Goal: Complete application form: Complete application form

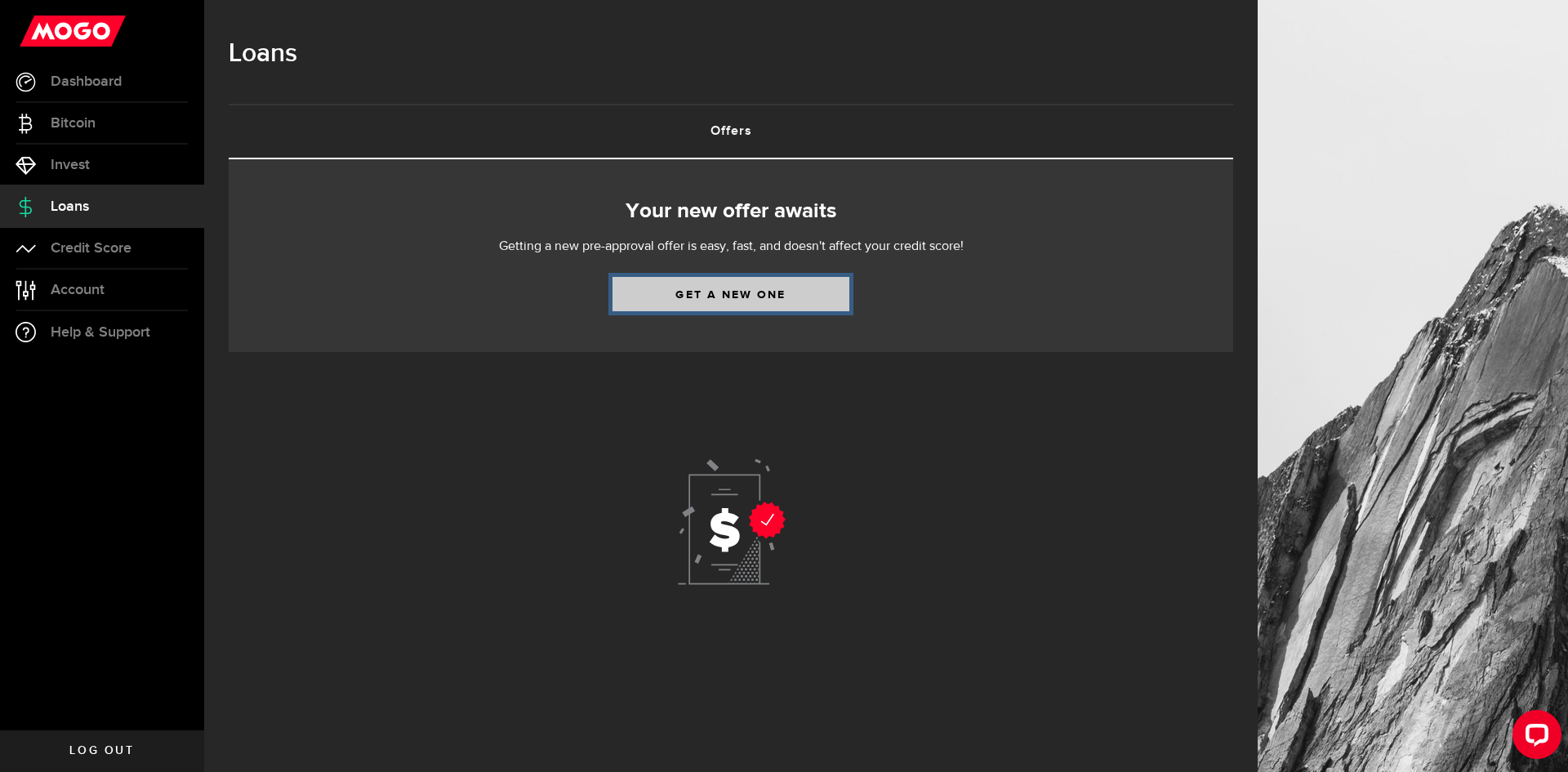
click at [739, 300] on link "Get a new one" at bounding box center [731, 294] width 237 height 34
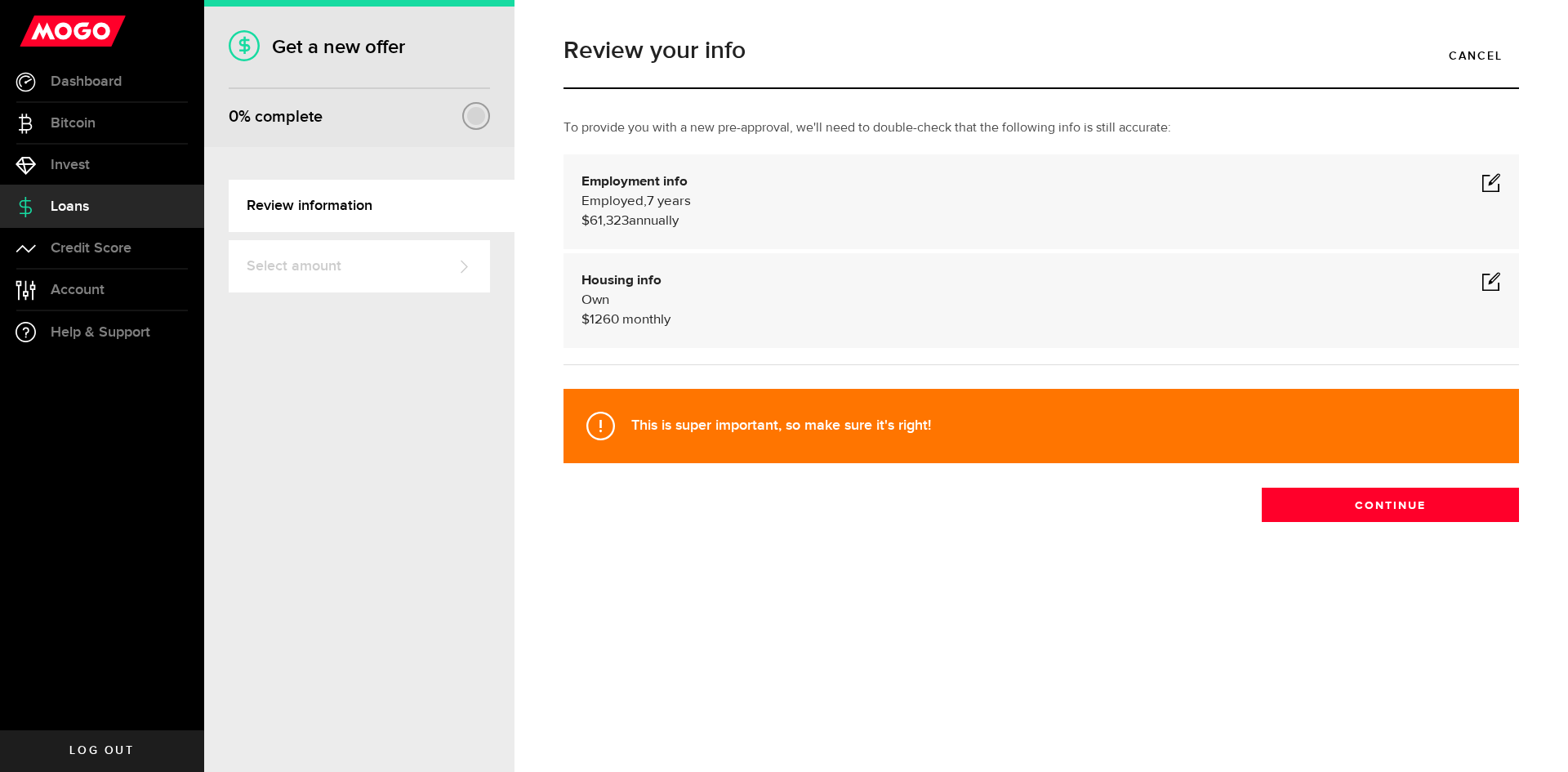
click at [1496, 183] on span at bounding box center [1492, 182] width 20 height 20
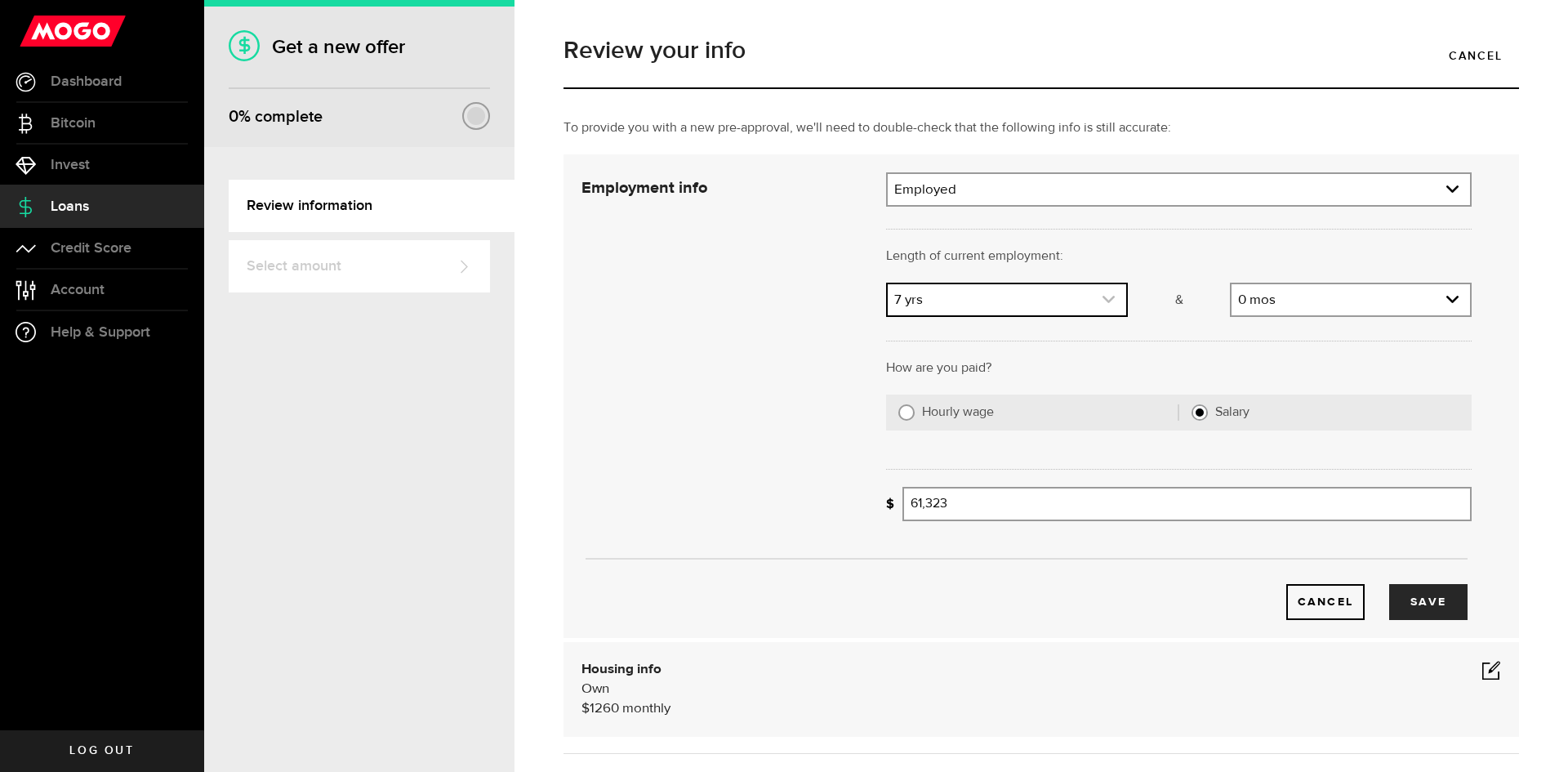
click at [1094, 294] on link "expand select" at bounding box center [1007, 299] width 239 height 31
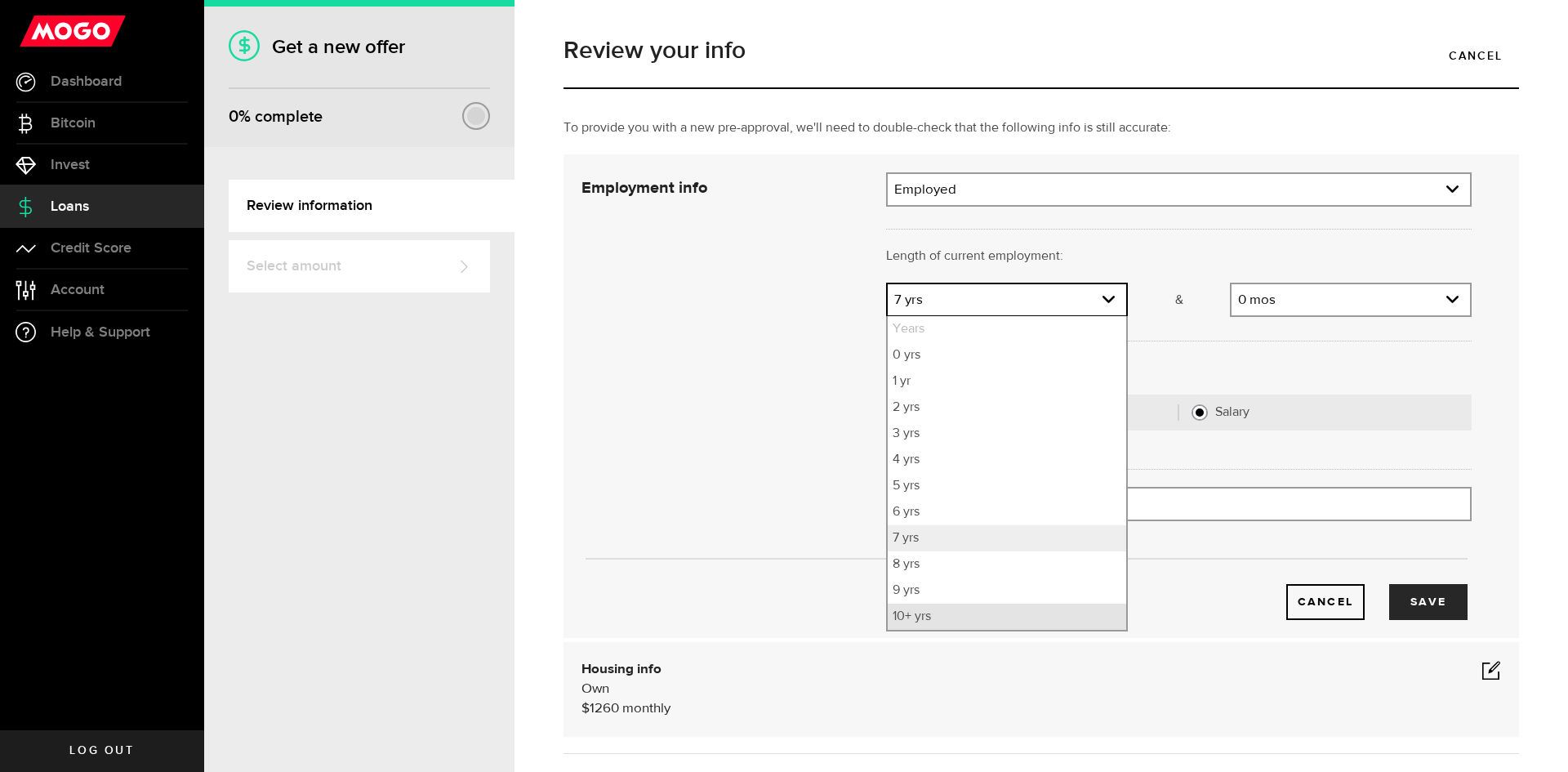
click at [900, 616] on li "10+ yrs" at bounding box center [1007, 616] width 239 height 26
select select "10"
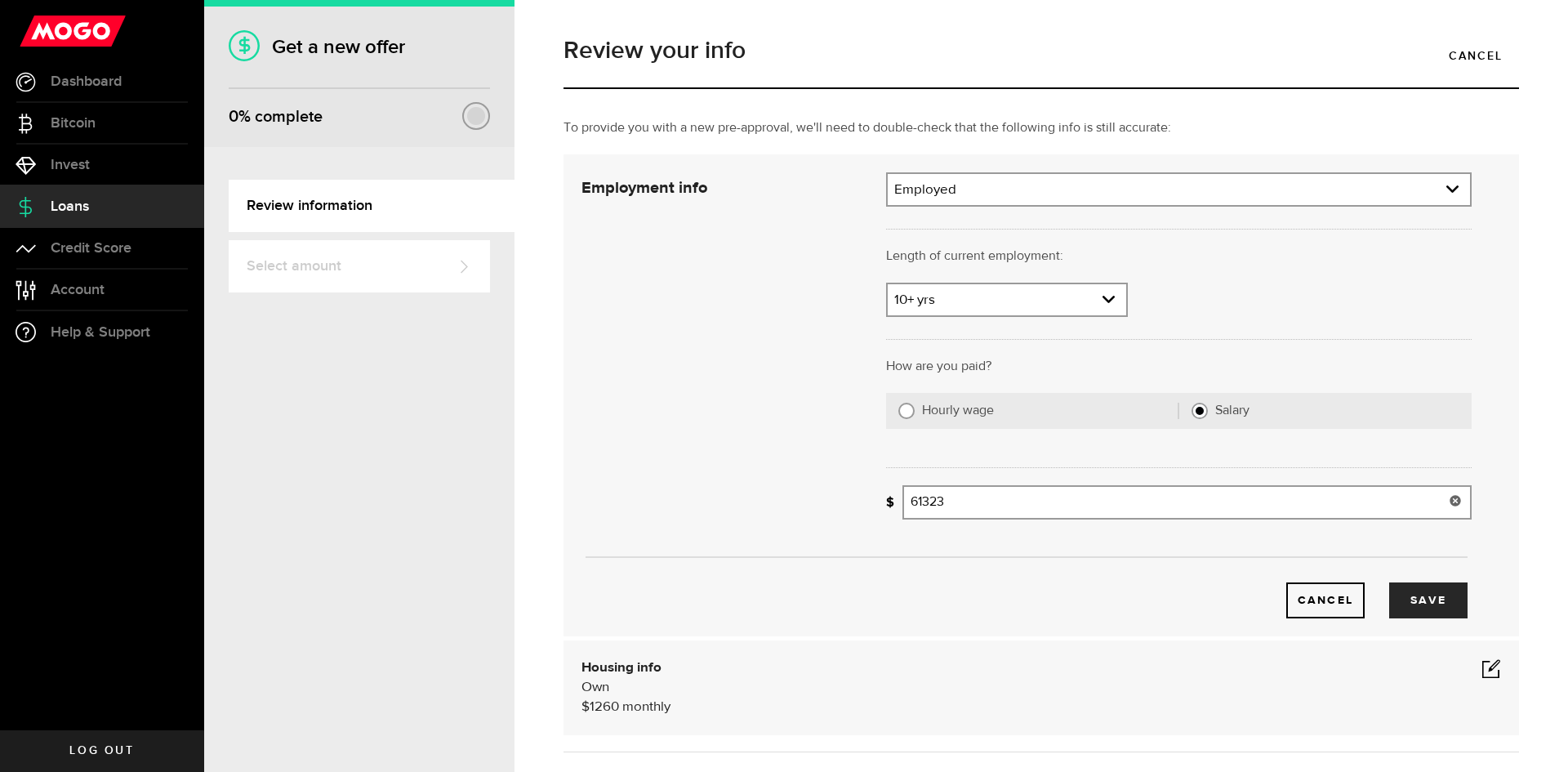
drag, startPoint x: 1023, startPoint y: 506, endPoint x: 853, endPoint y: 507, distance: 170.0
click at [853, 507] on div "Employment info Employment type What's your employment situation like? Employed…" at bounding box center [1026, 395] width 914 height 446
type input "70,442"
click at [1437, 606] on button "Save" at bounding box center [1428, 601] width 78 height 36
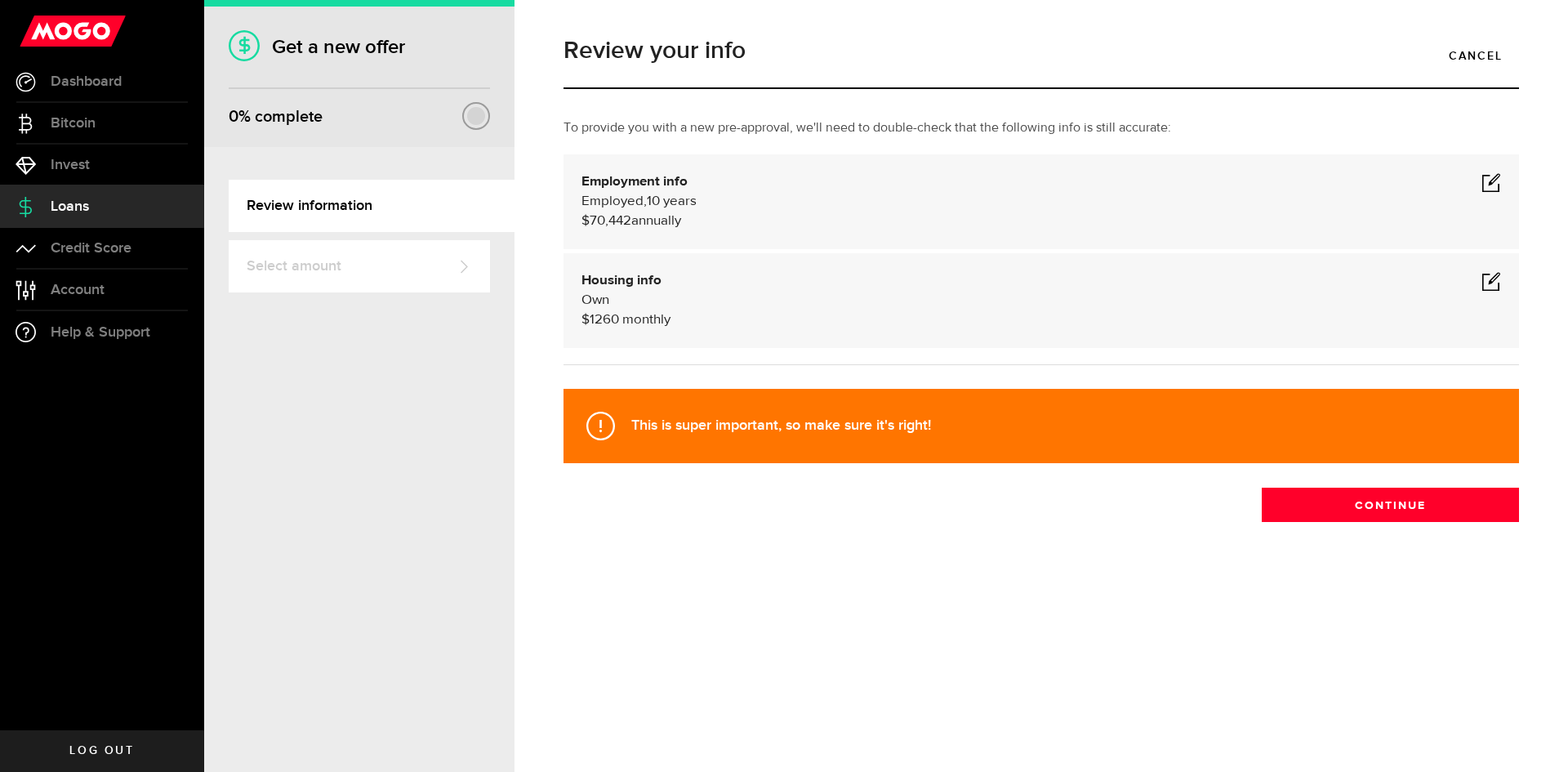
click at [1494, 284] on span at bounding box center [1492, 281] width 20 height 20
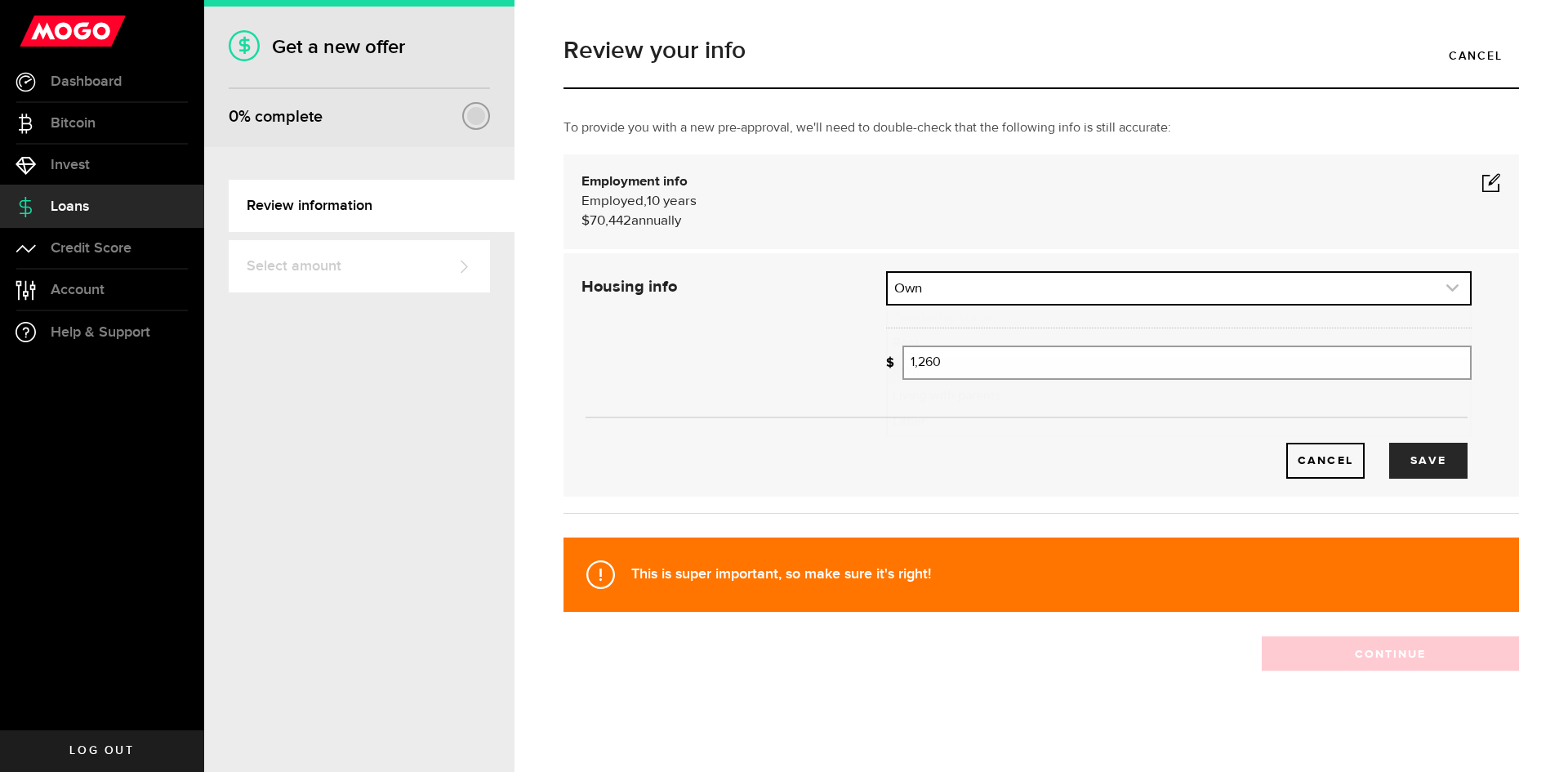
click at [1047, 298] on link "expand select" at bounding box center [1179, 289] width 583 height 31
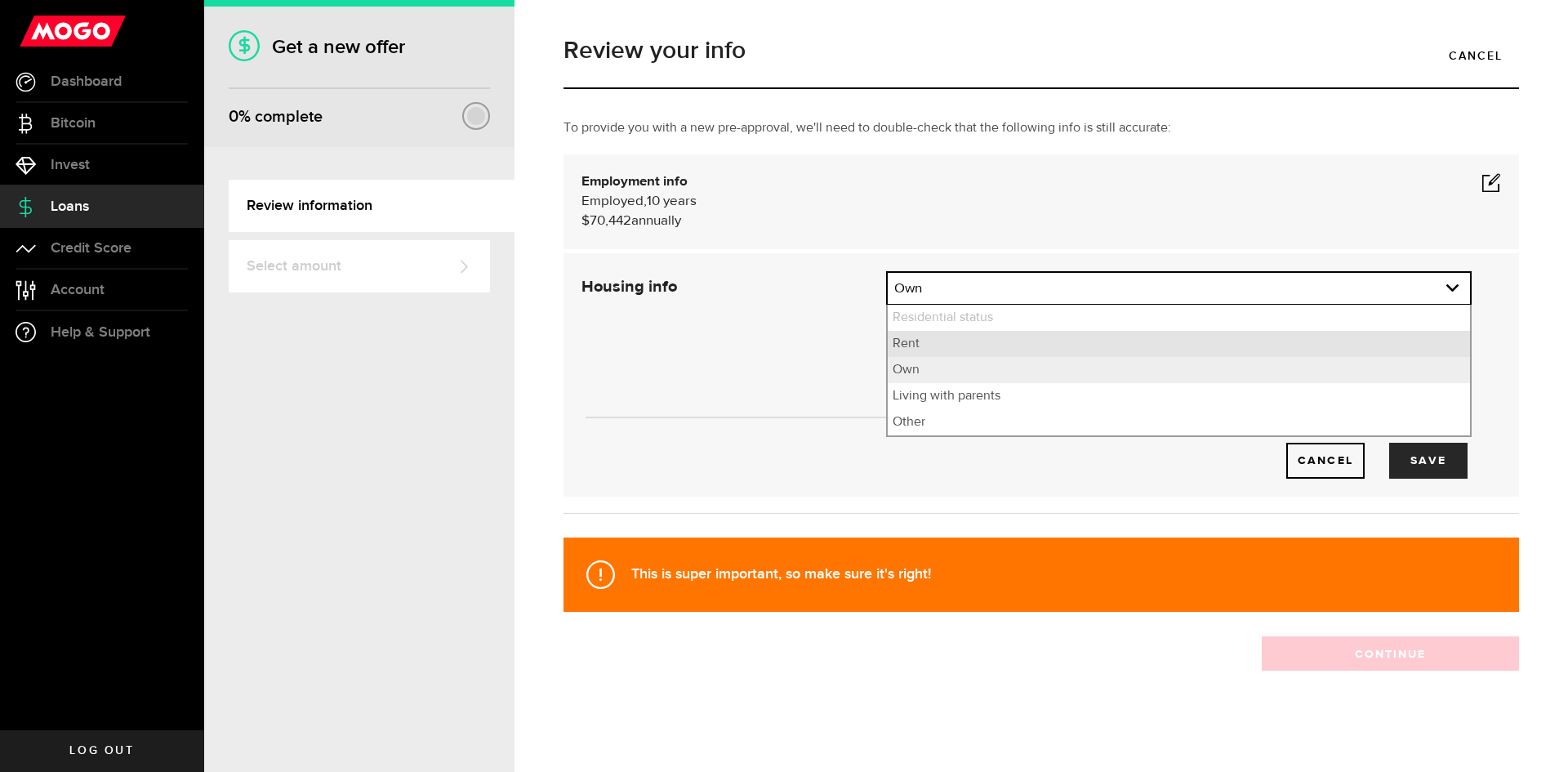
click at [964, 345] on li "Rent" at bounding box center [1179, 343] width 583 height 26
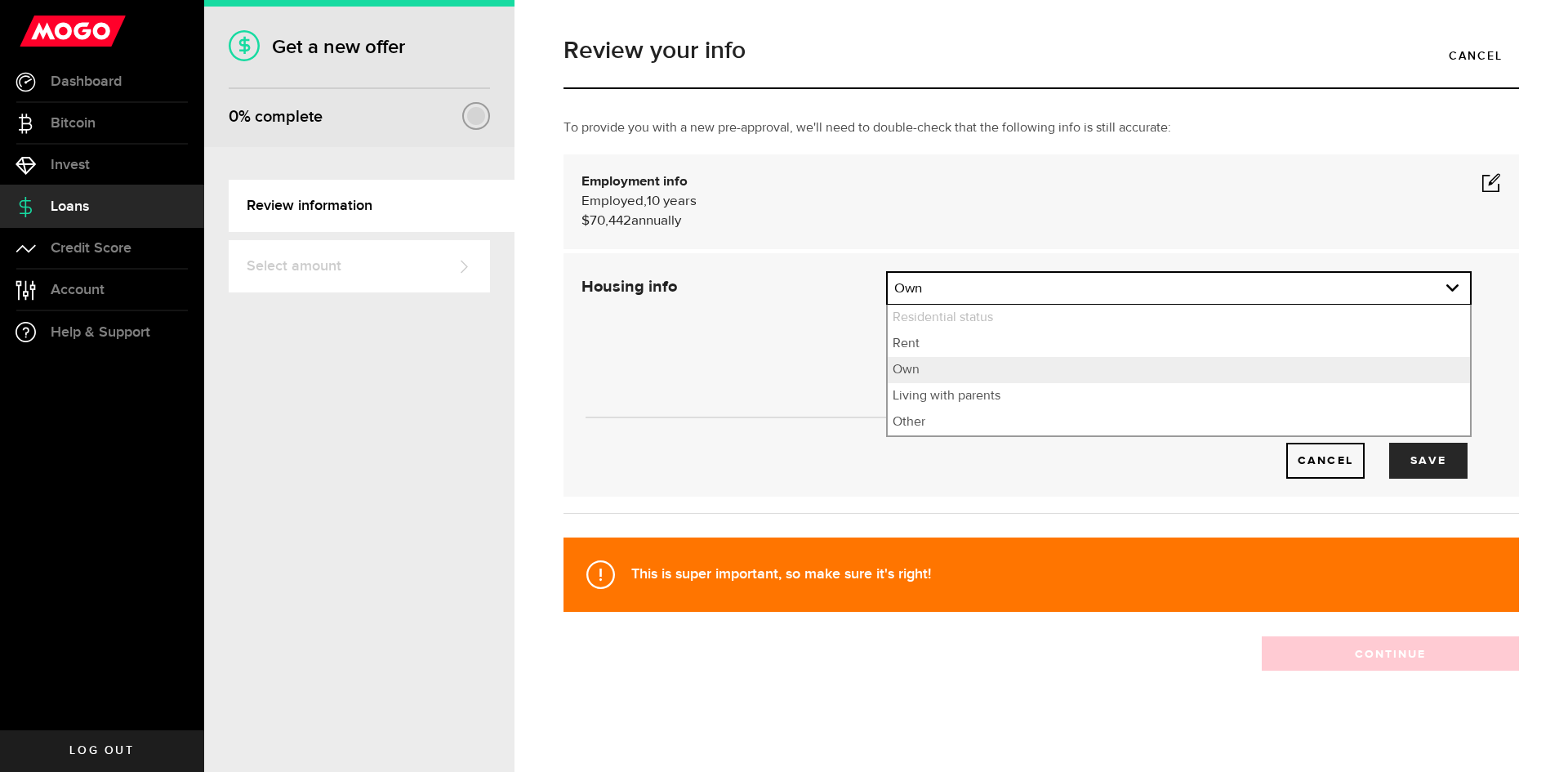
select select "Rent"
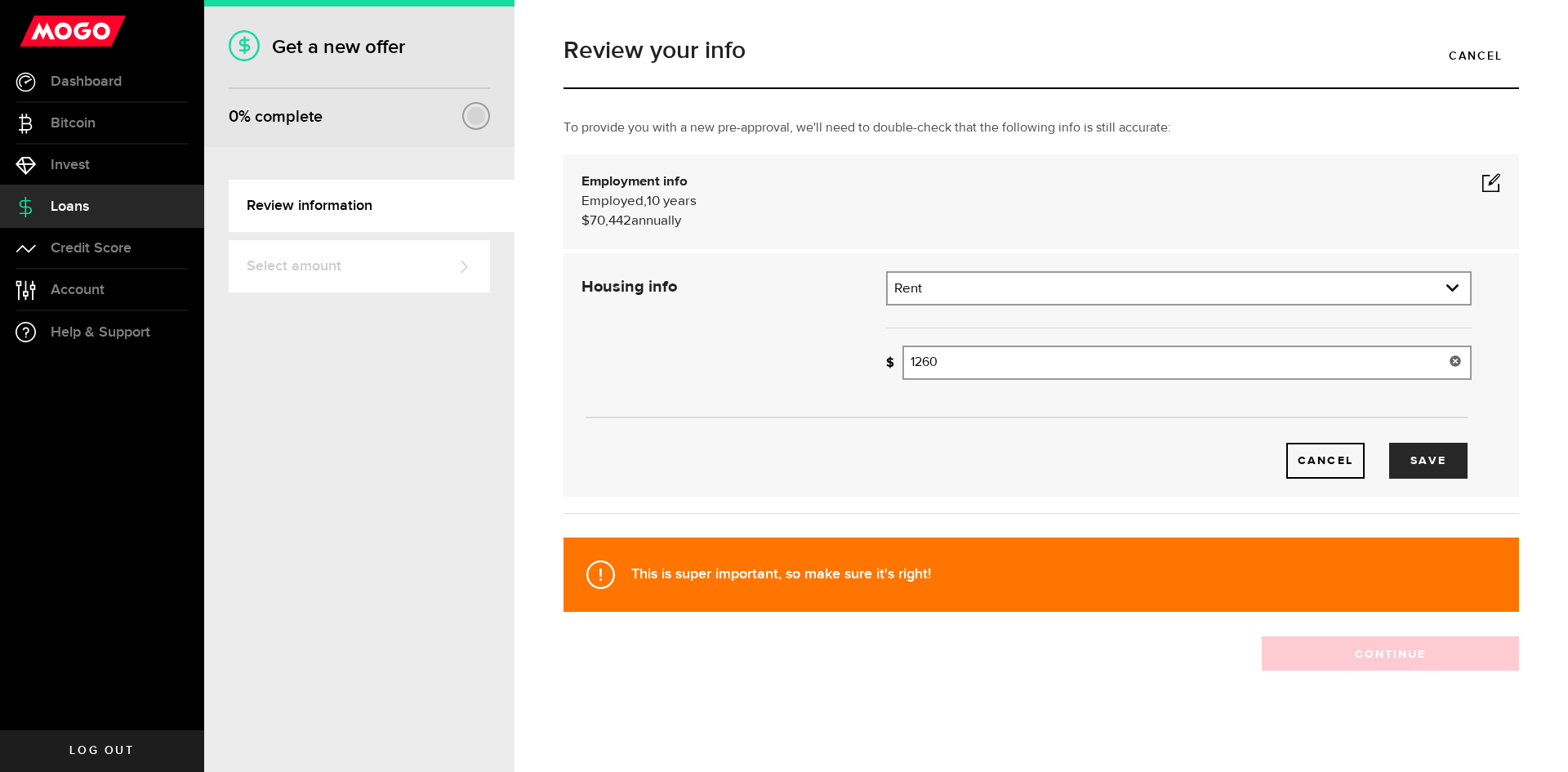
drag, startPoint x: 948, startPoint y: 363, endPoint x: 808, endPoint y: 364, distance: 140.0
click at [808, 364] on div "Housing info Residential status What's your residential status? Rent Residentia…" at bounding box center [1026, 375] width 914 height 207
type input "825"
click at [1438, 454] on button "Save" at bounding box center [1428, 461] width 78 height 36
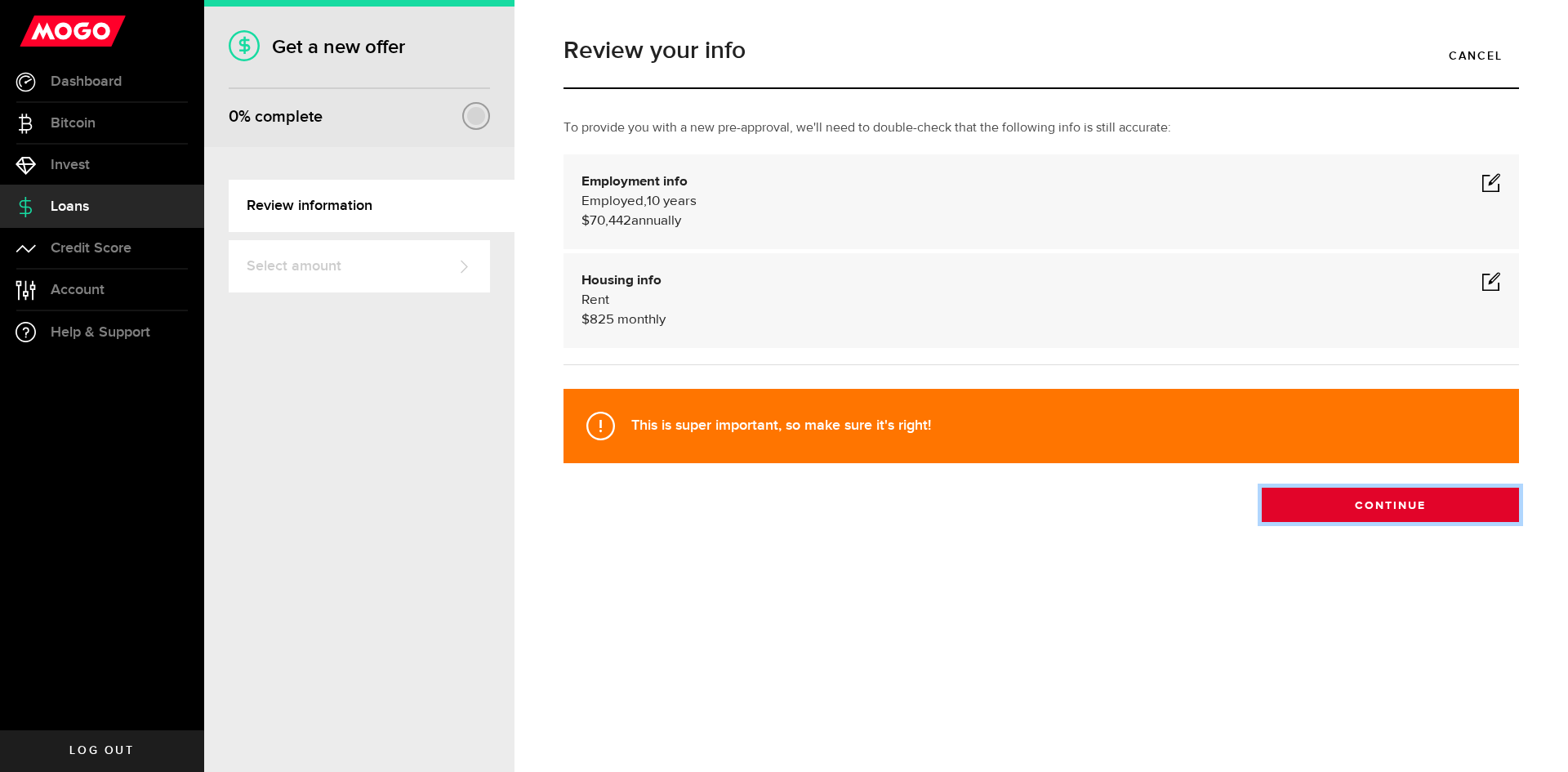
click at [1369, 501] on button "Continue" at bounding box center [1390, 504] width 257 height 34
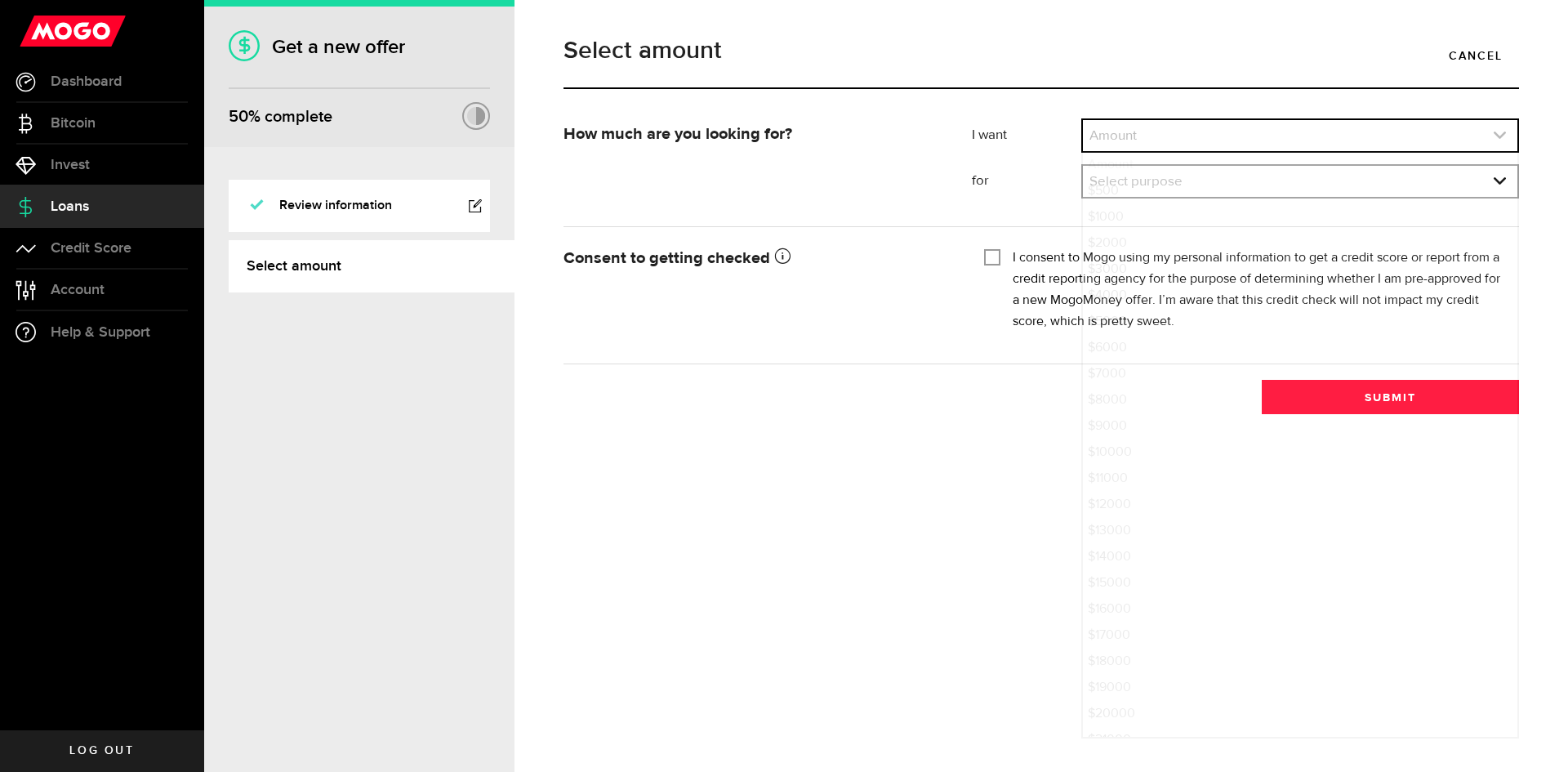
click at [1140, 126] on link "expand select" at bounding box center [1300, 136] width 435 height 31
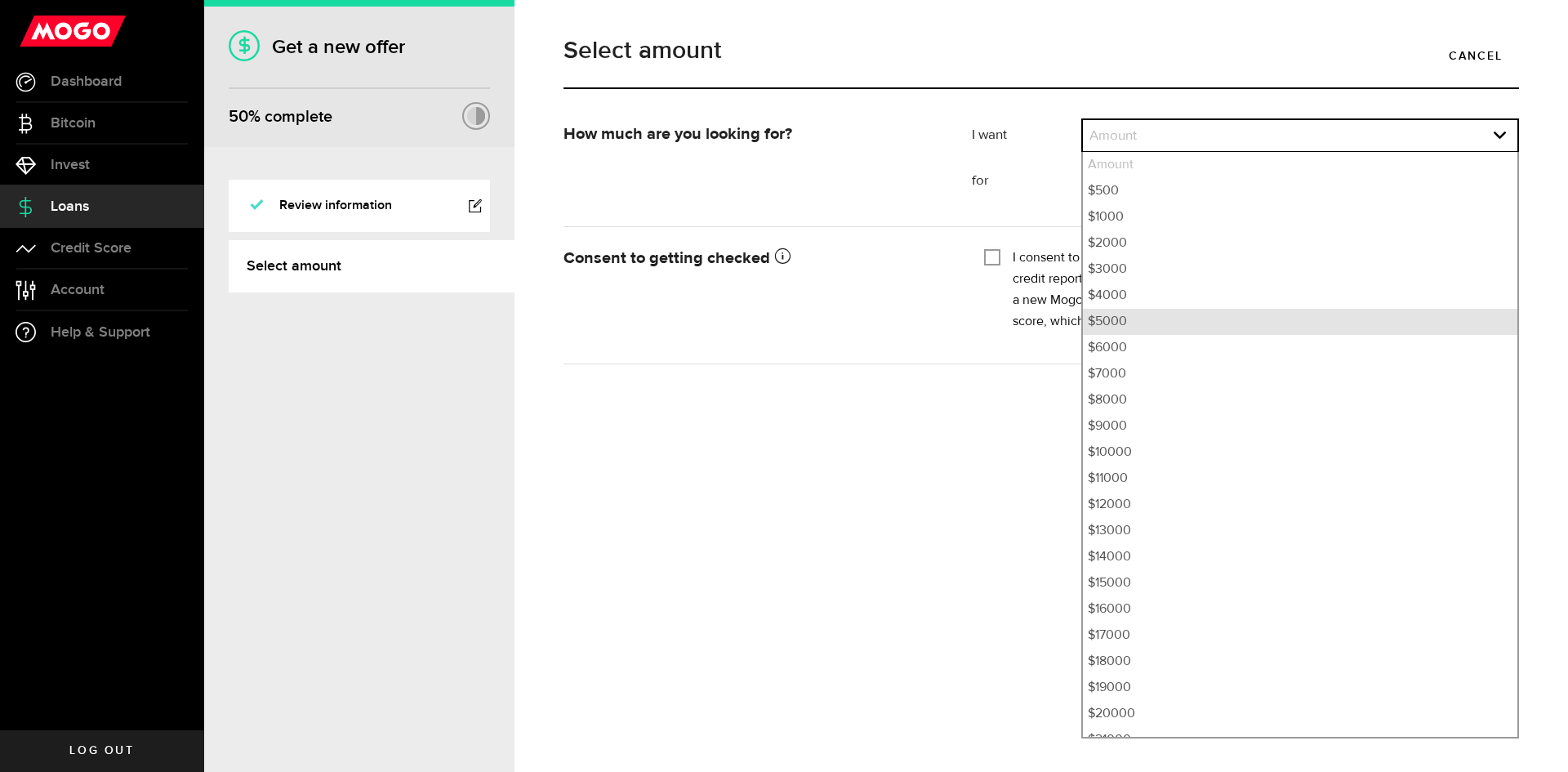
click at [1108, 318] on li "$5000" at bounding box center [1300, 321] width 435 height 26
select select "5000"
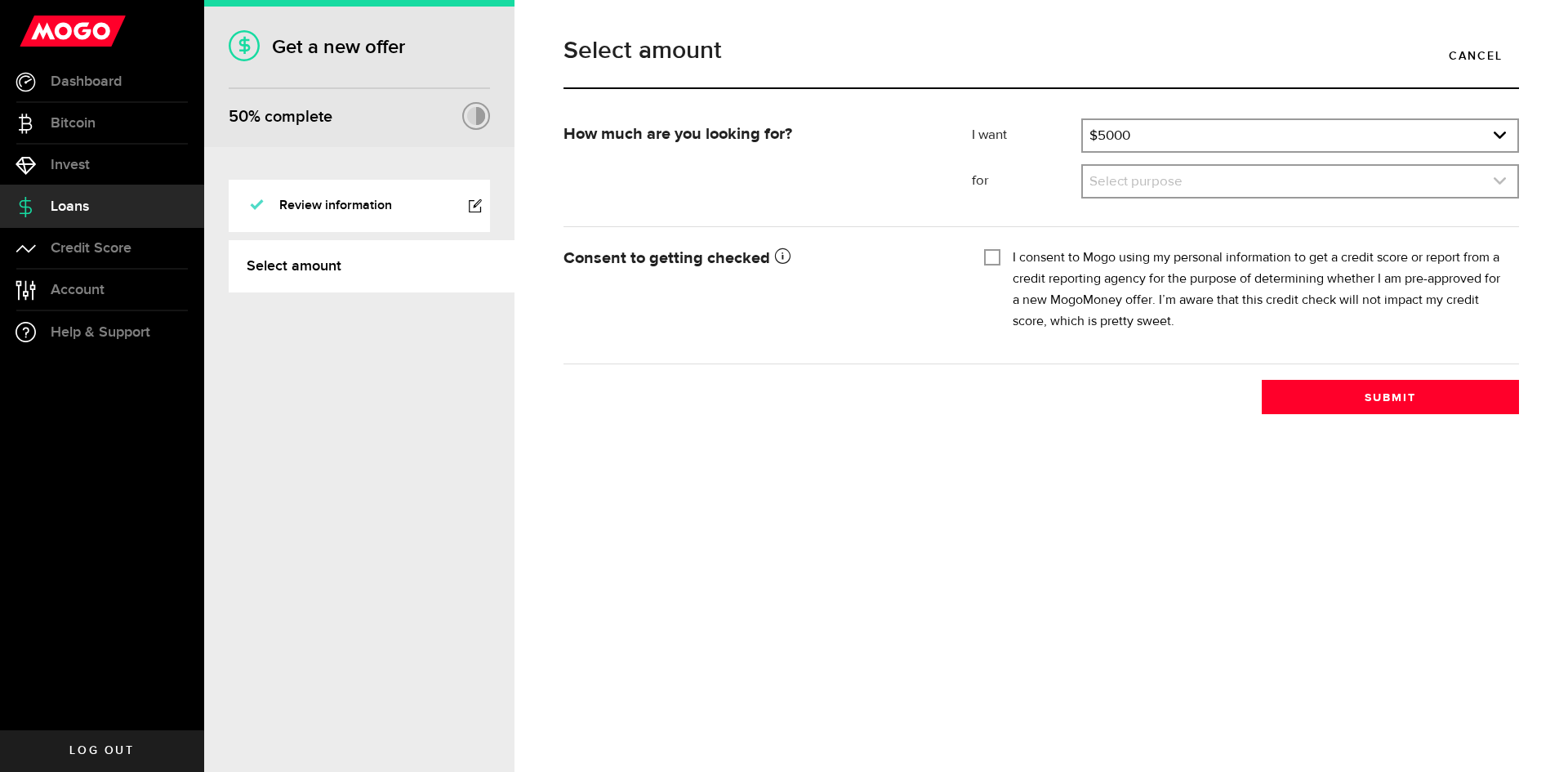
click at [1117, 183] on link "expand select" at bounding box center [1300, 182] width 435 height 31
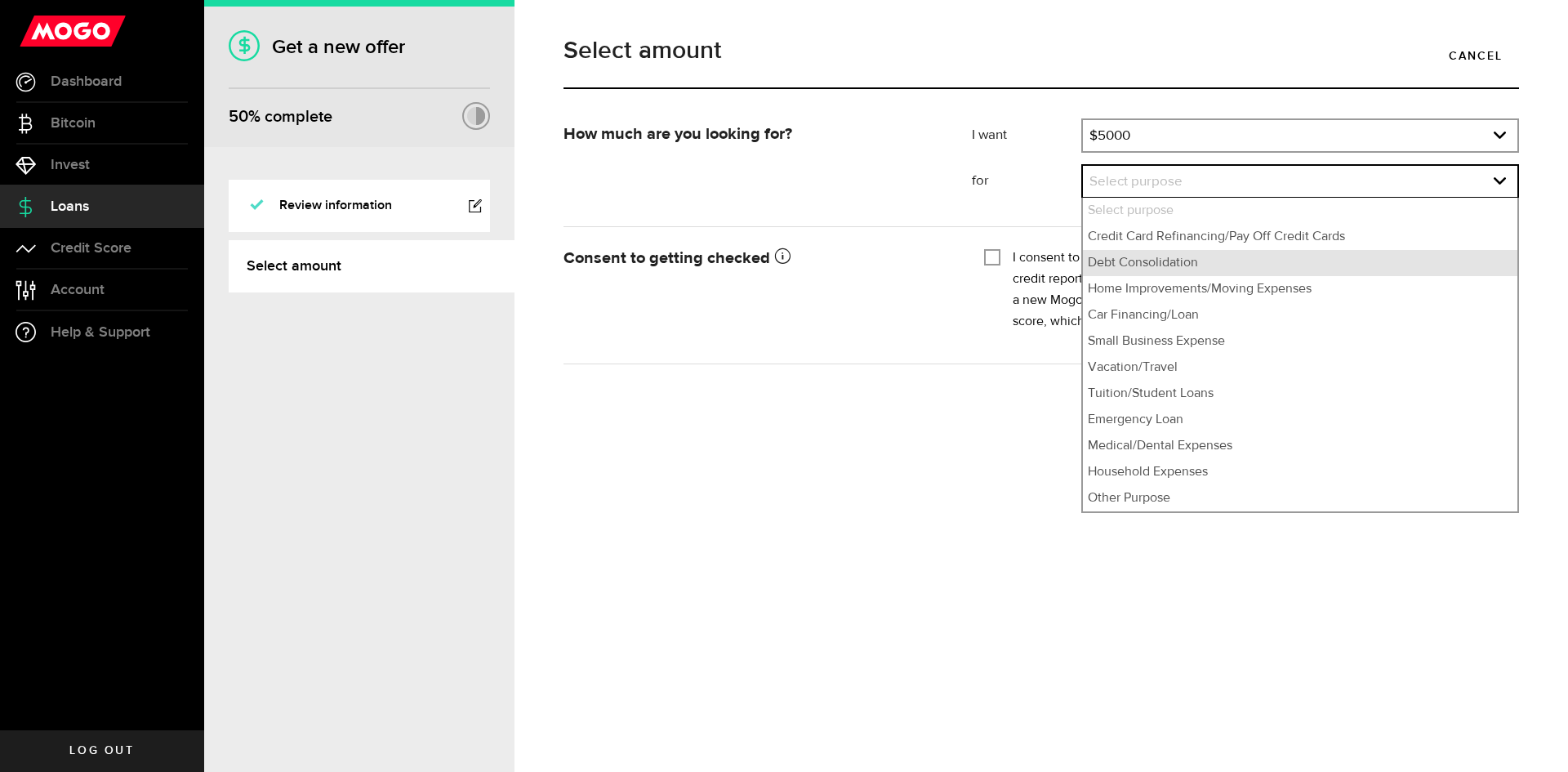
click at [1119, 262] on li "Debt Consolidation" at bounding box center [1300, 263] width 435 height 26
select select "Debt Consolidation"
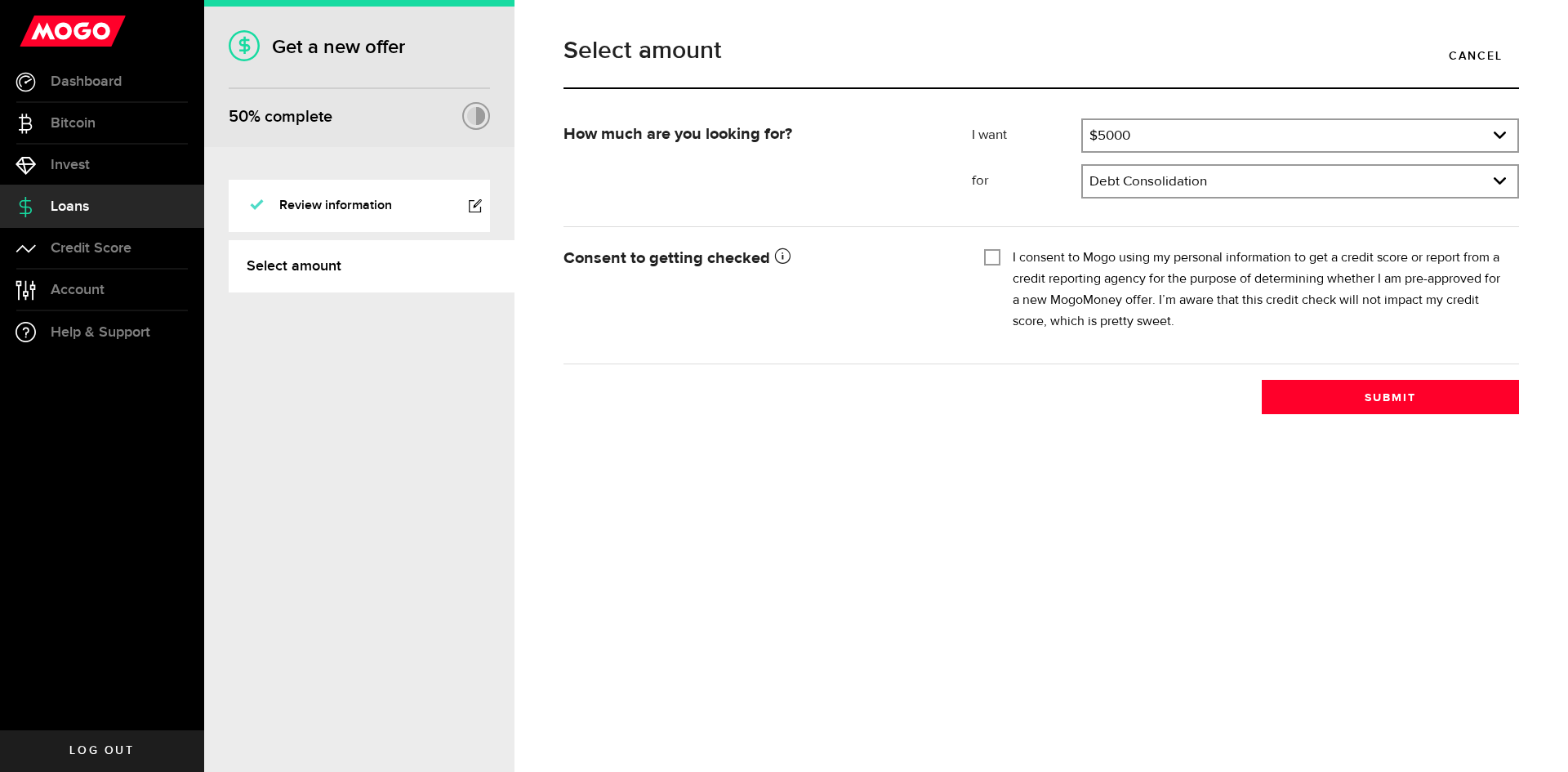
click at [987, 249] on input "I consent to Mogo using my personal information to get a credit score or report…" at bounding box center [992, 255] width 16 height 16
checkbox input "true"
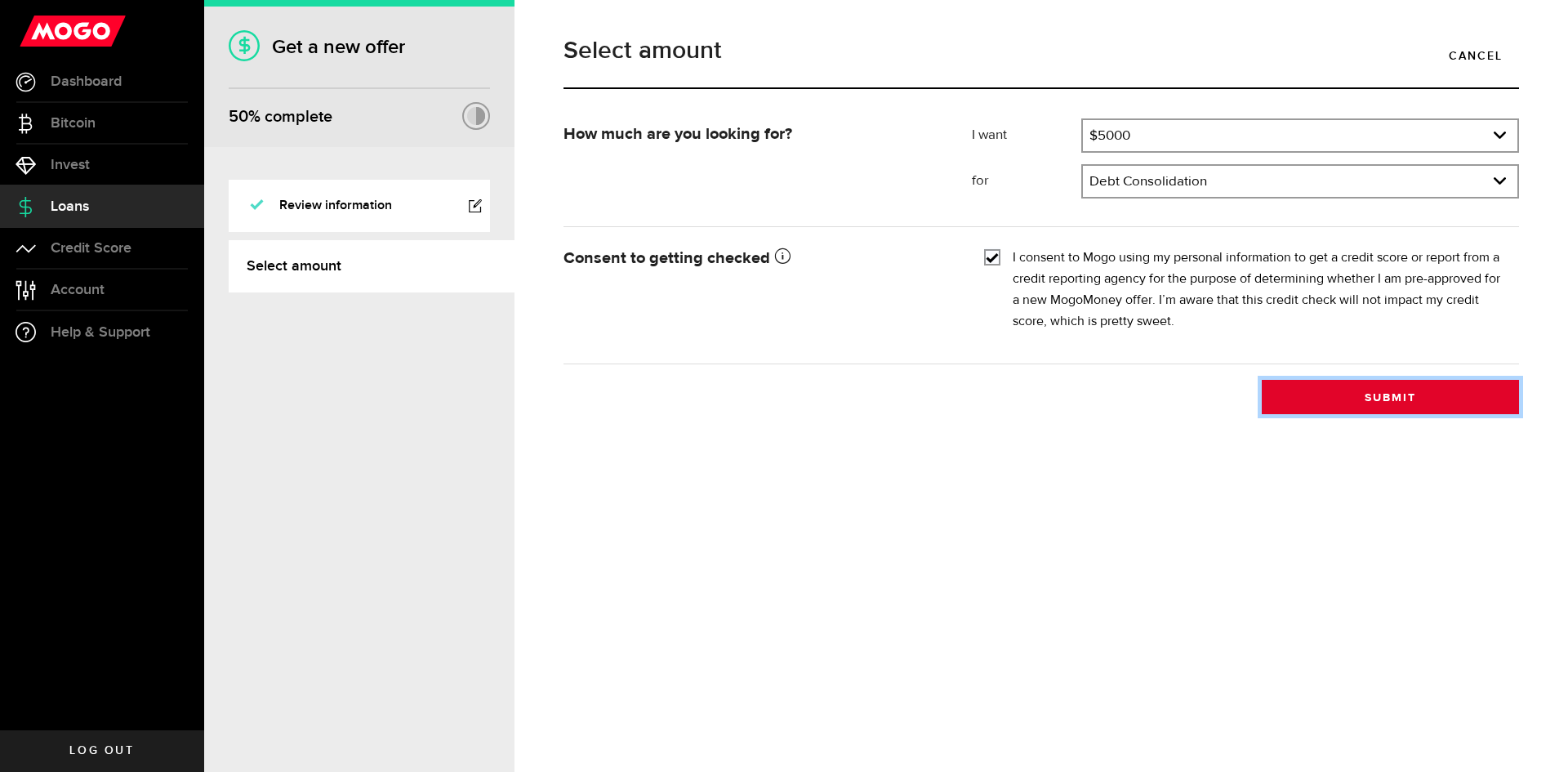
click at [1364, 392] on button "Submit" at bounding box center [1390, 397] width 257 height 34
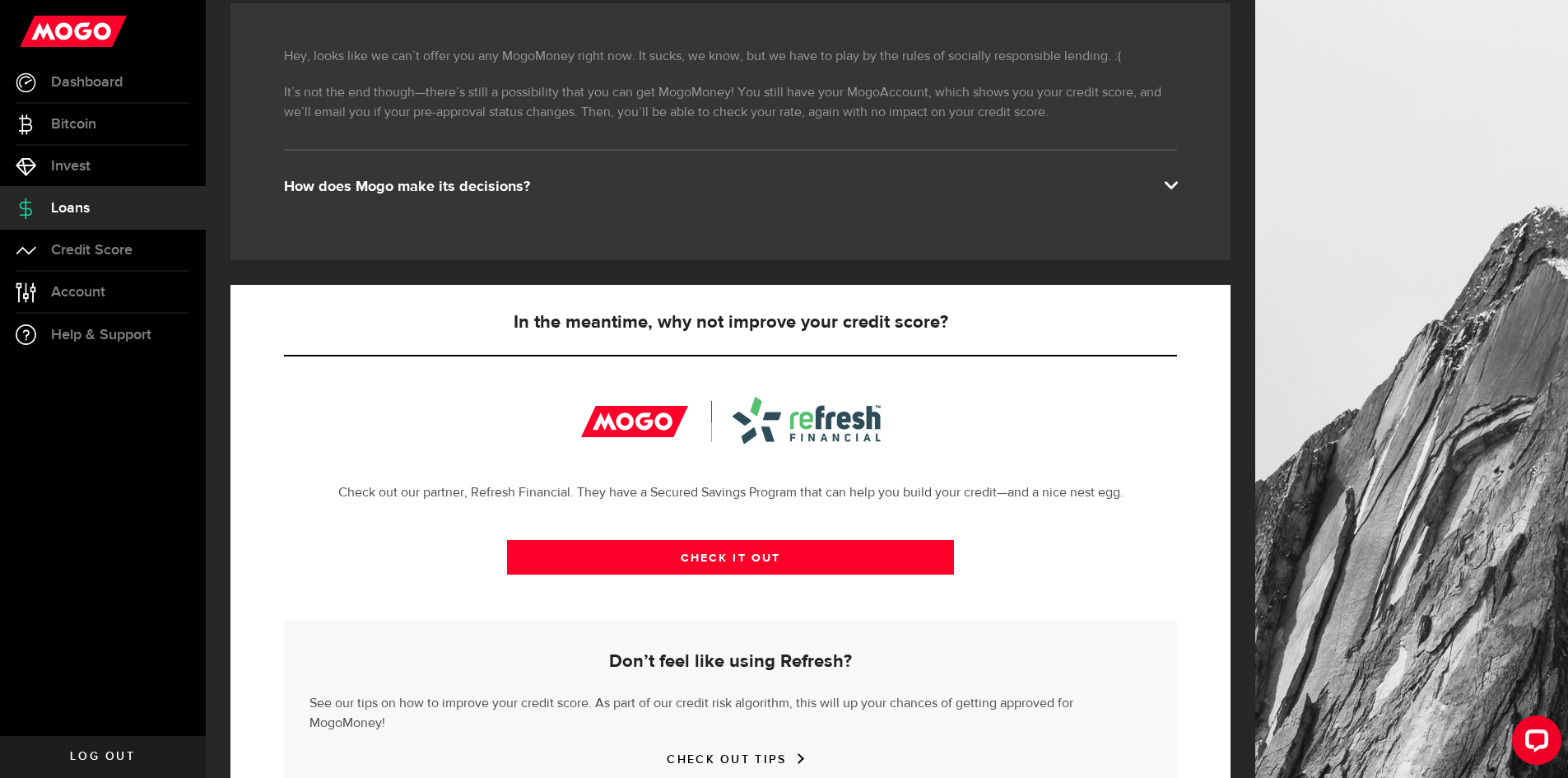
scroll to position [329, 0]
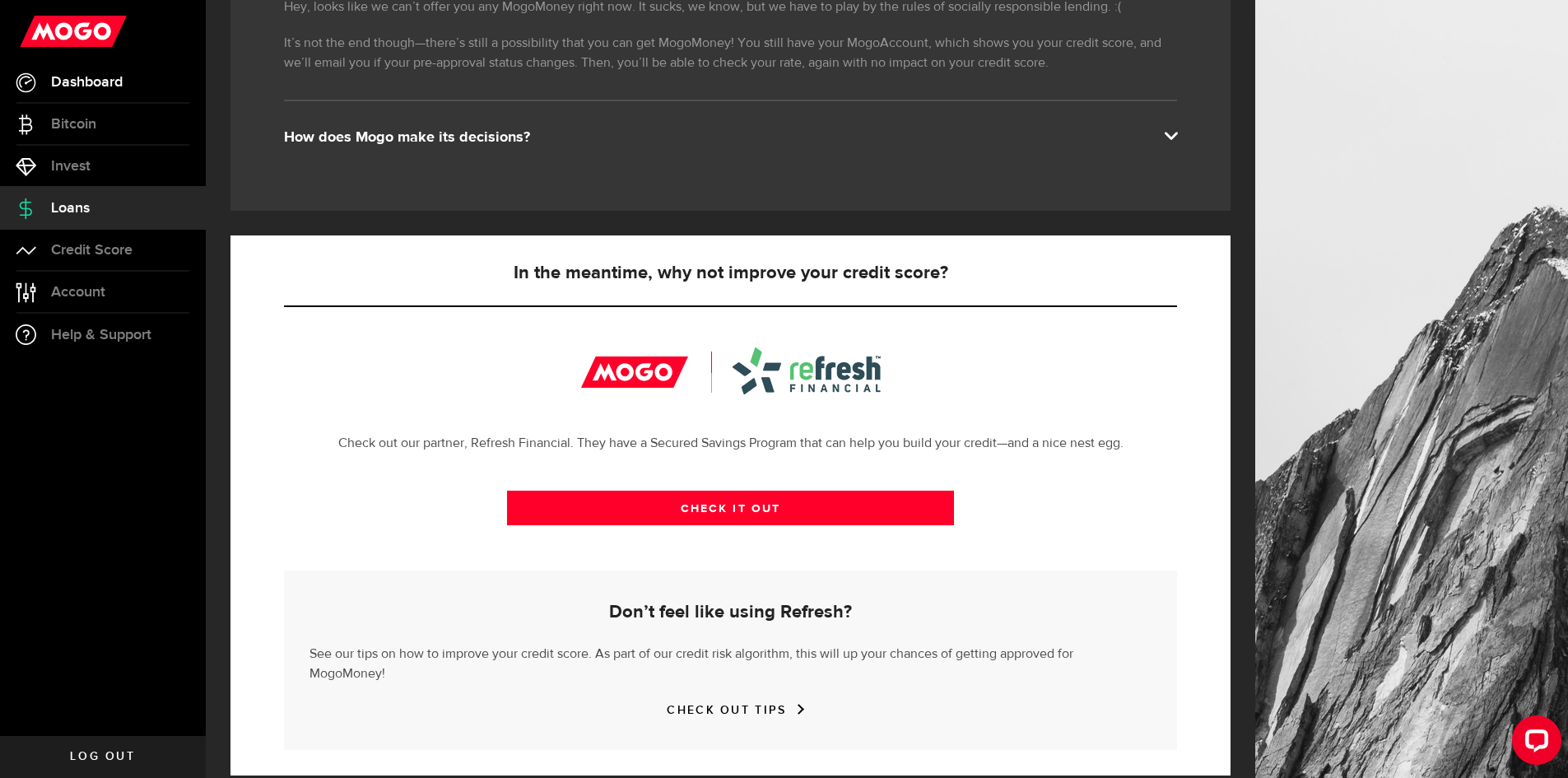
click at [60, 84] on span "Dashboard" at bounding box center [87, 82] width 71 height 14
